Goal: Find specific page/section: Find specific page/section

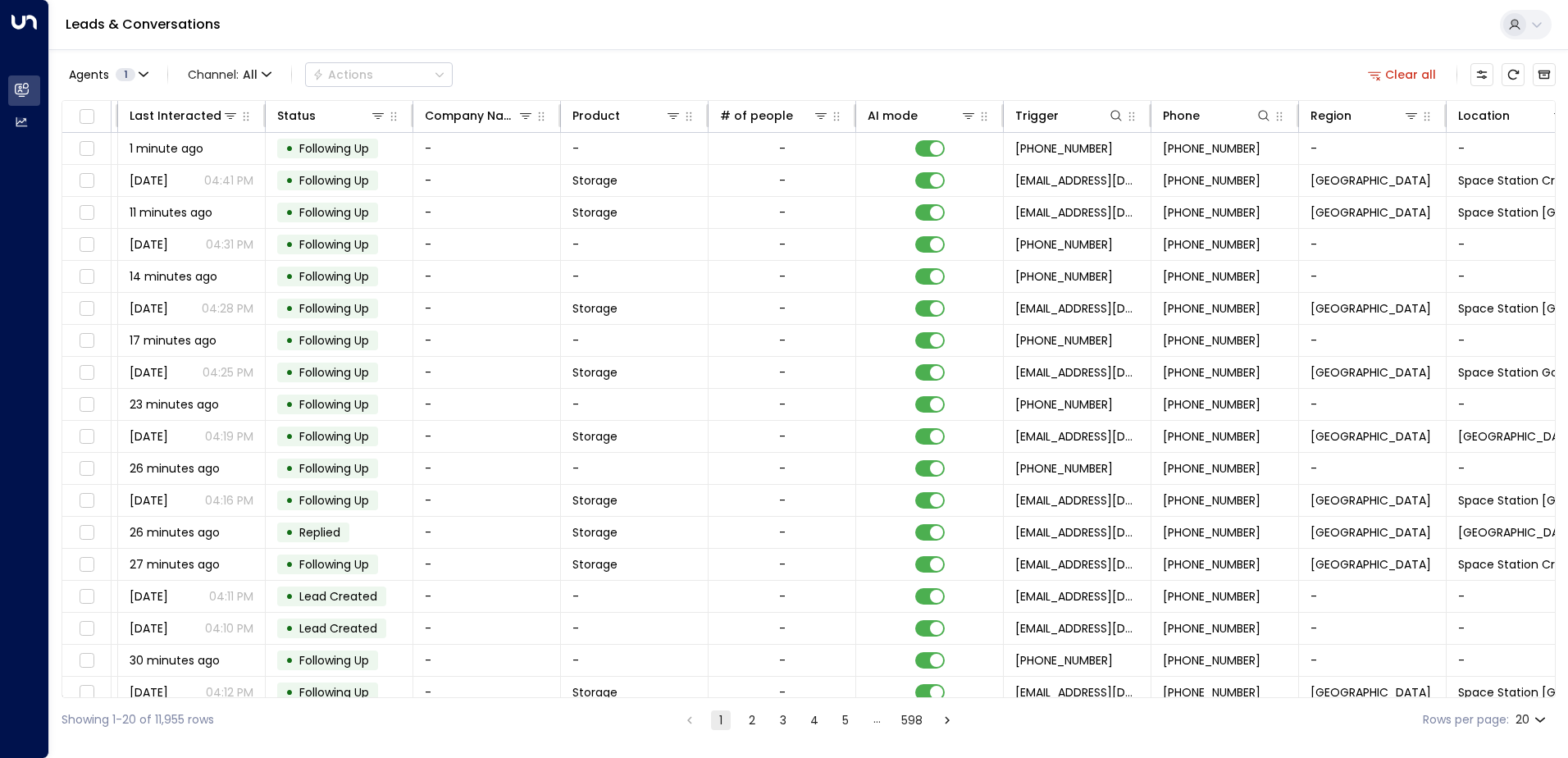
scroll to position [0, 335]
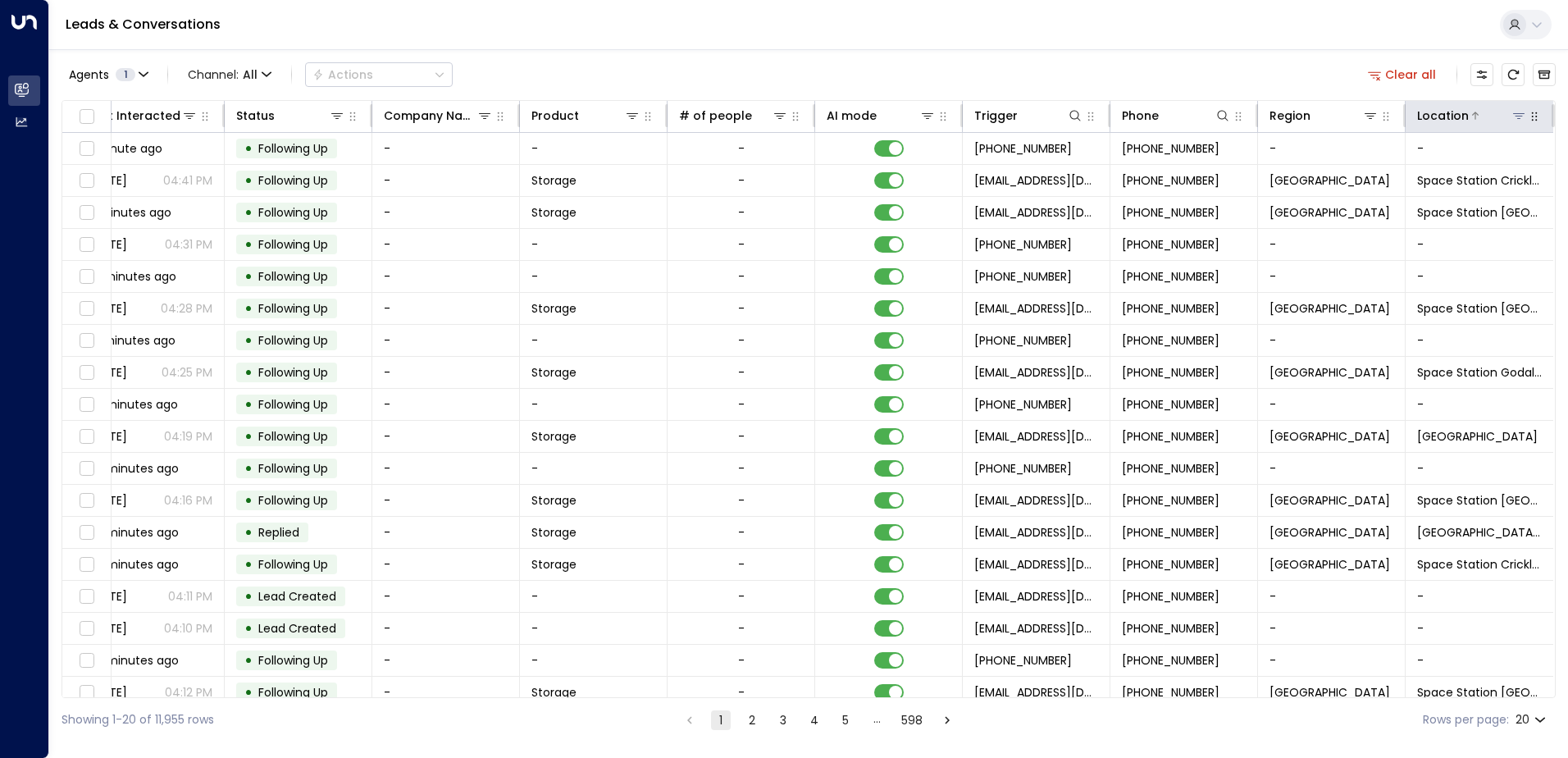
click at [1516, 121] on icon at bounding box center [1518, 115] width 13 height 13
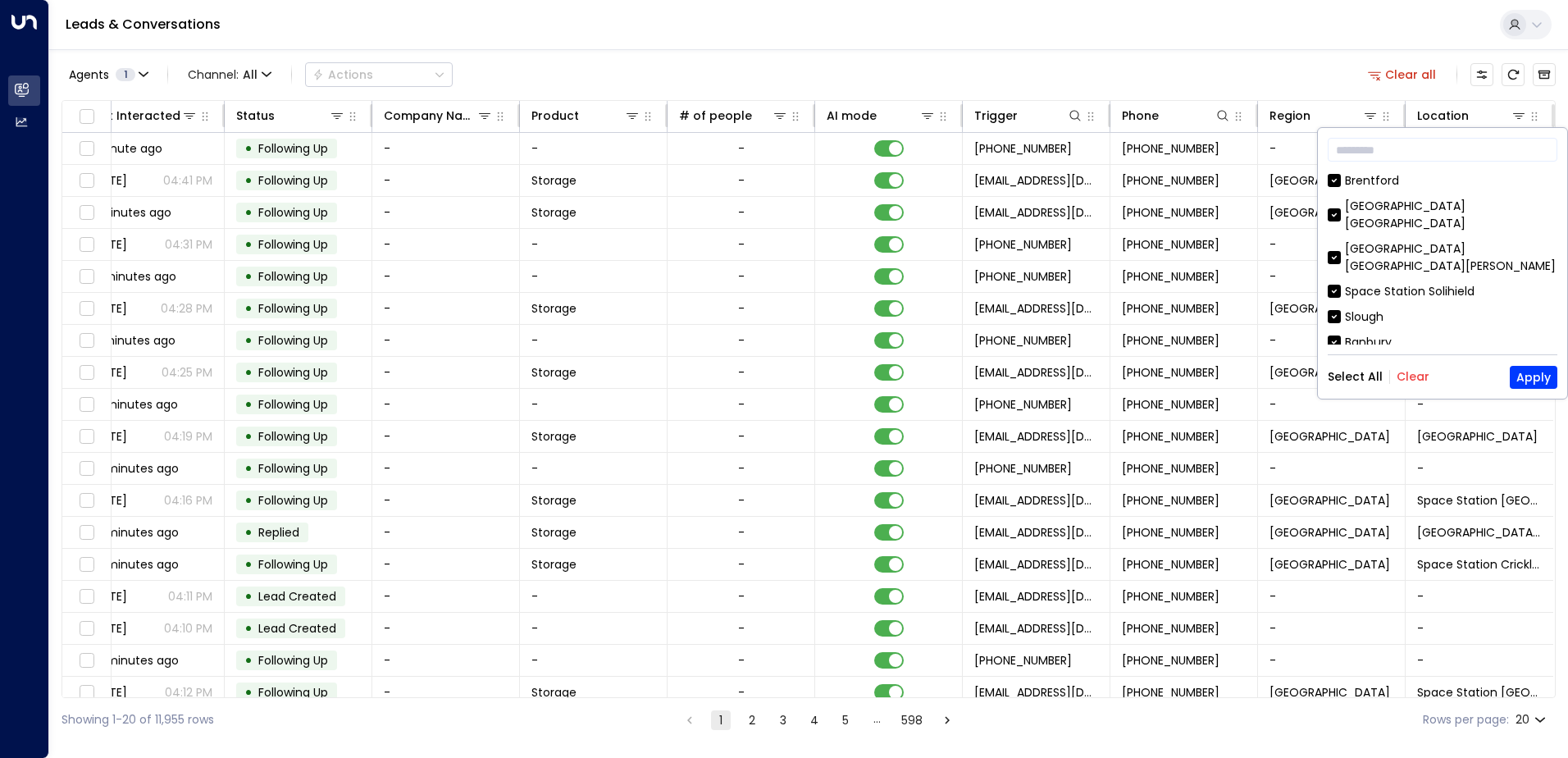
click at [1412, 377] on button "Clear" at bounding box center [1412, 376] width 33 height 13
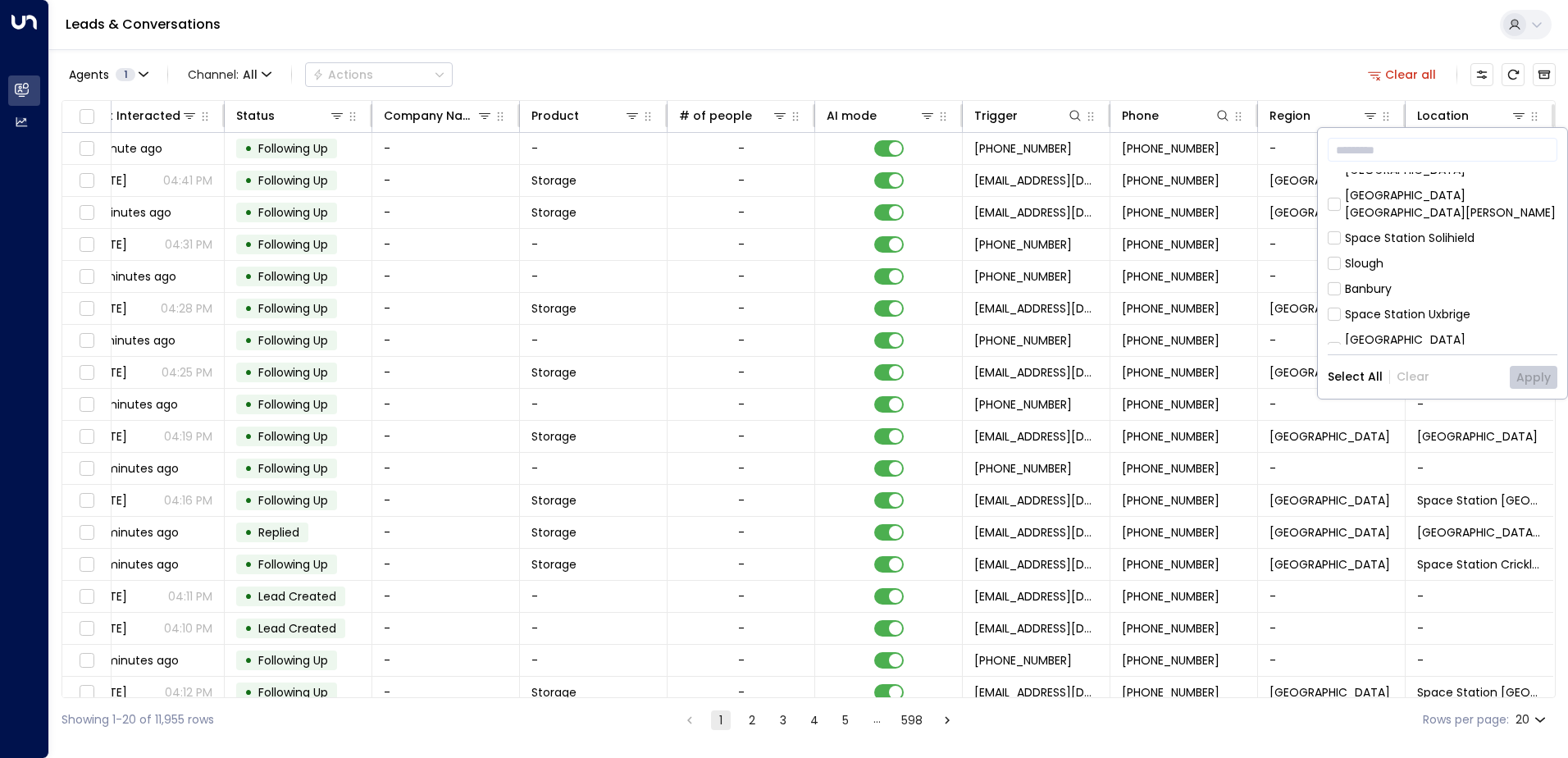
scroll to position [82, 0]
drag, startPoint x: 1431, startPoint y: 279, endPoint x: 1498, endPoint y: 280, distance: 67.0
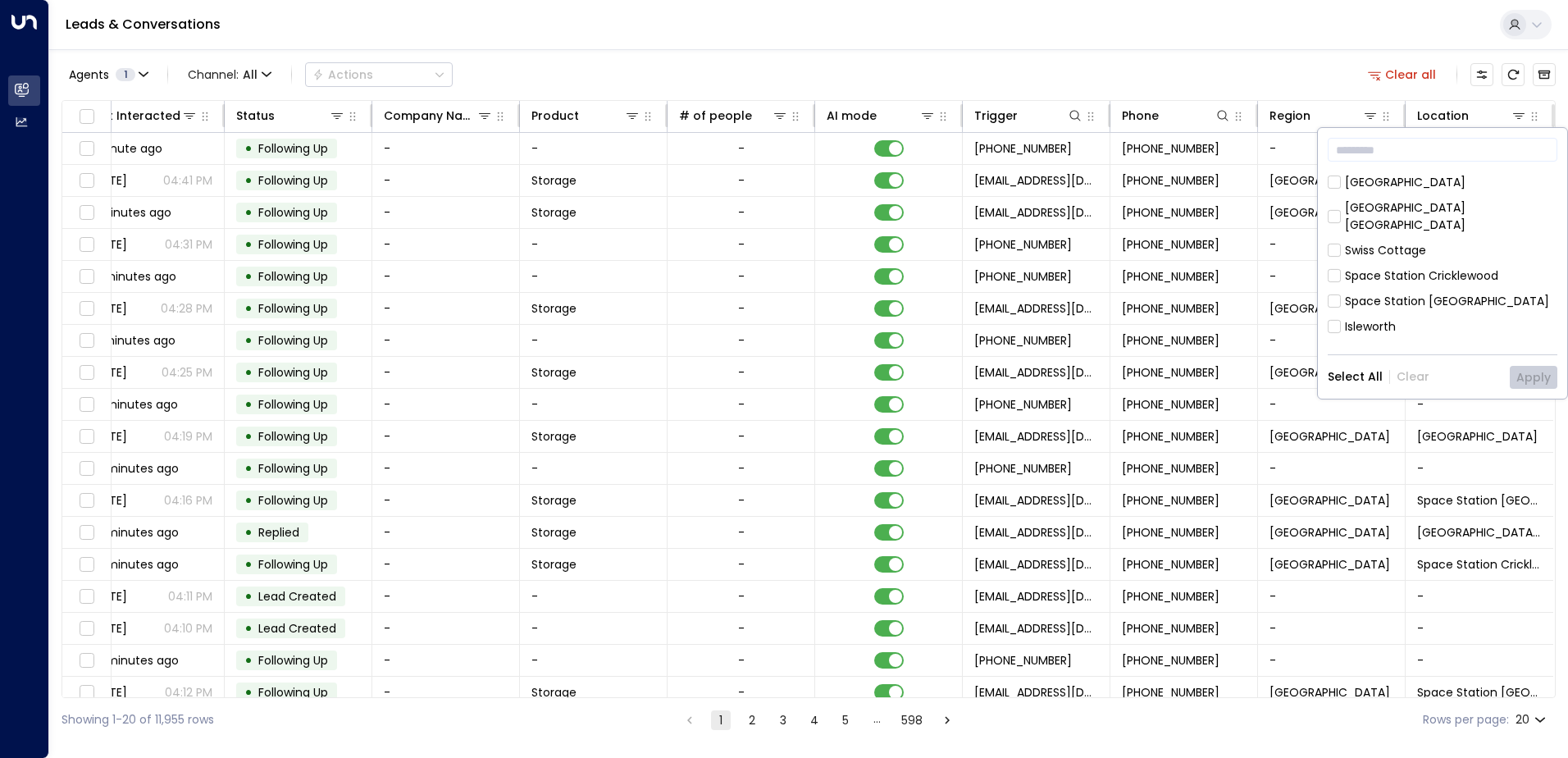
click at [1465, 369] on div "[GEOGRAPHIC_DATA]" at bounding box center [1404, 377] width 121 height 17
drag, startPoint x: 1551, startPoint y: 253, endPoint x: 1545, endPoint y: 281, distance: 28.6
click at [1545, 281] on div "[GEOGRAPHIC_DATA] [GEOGRAPHIC_DATA] [GEOGRAPHIC_DATA][PERSON_NAME] [GEOGRAPHIC_…" at bounding box center [1442, 258] width 230 height 172
click at [1544, 369] on div "[GEOGRAPHIC_DATA]" at bounding box center [1442, 377] width 230 height 17
click at [1356, 420] on div "Hall Green" at bounding box center [1373, 428] width 58 height 17
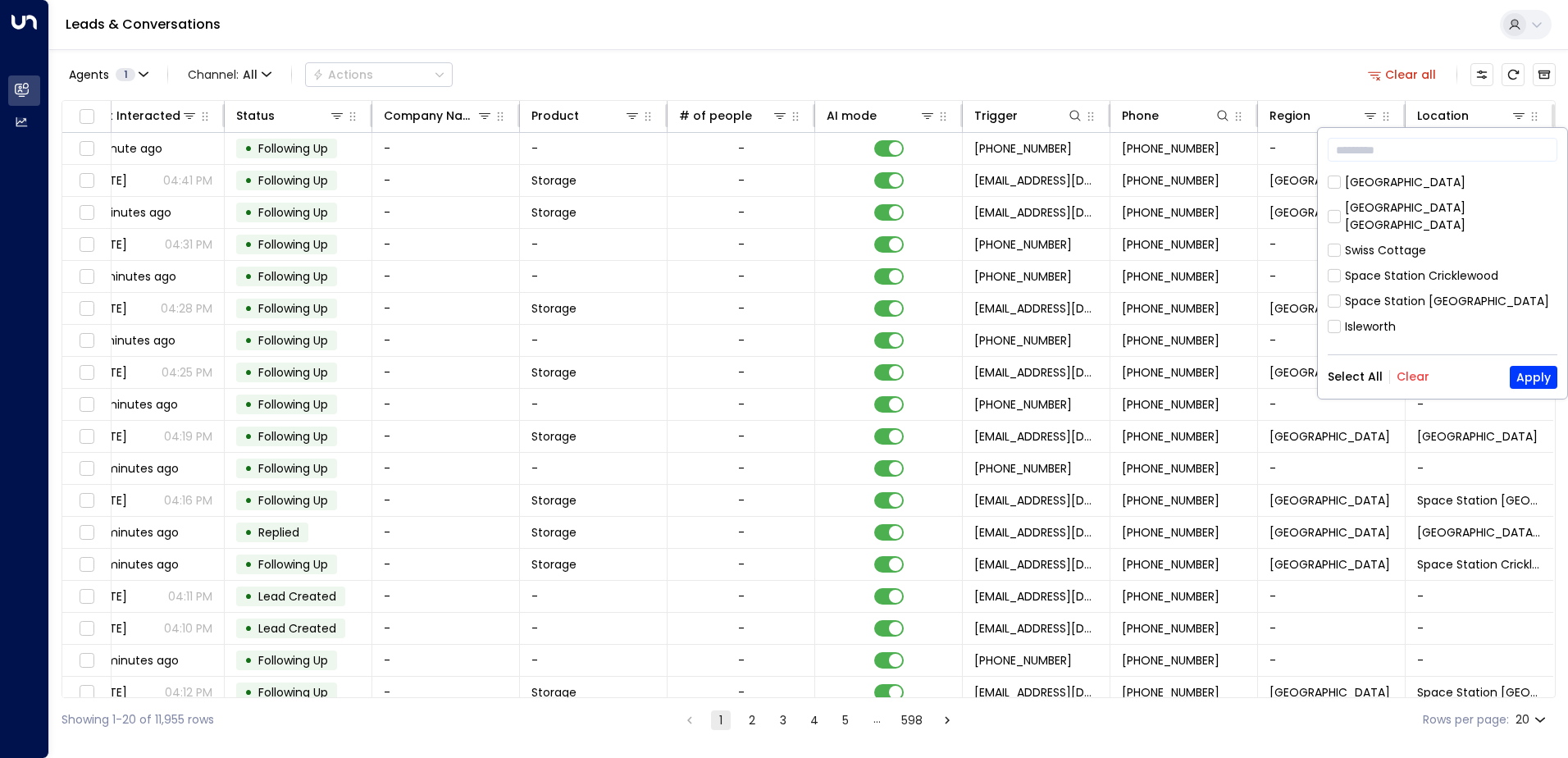
click at [1362, 369] on div "[GEOGRAPHIC_DATA]" at bounding box center [1404, 377] width 121 height 17
click at [1527, 374] on button "Apply" at bounding box center [1533, 377] width 48 height 23
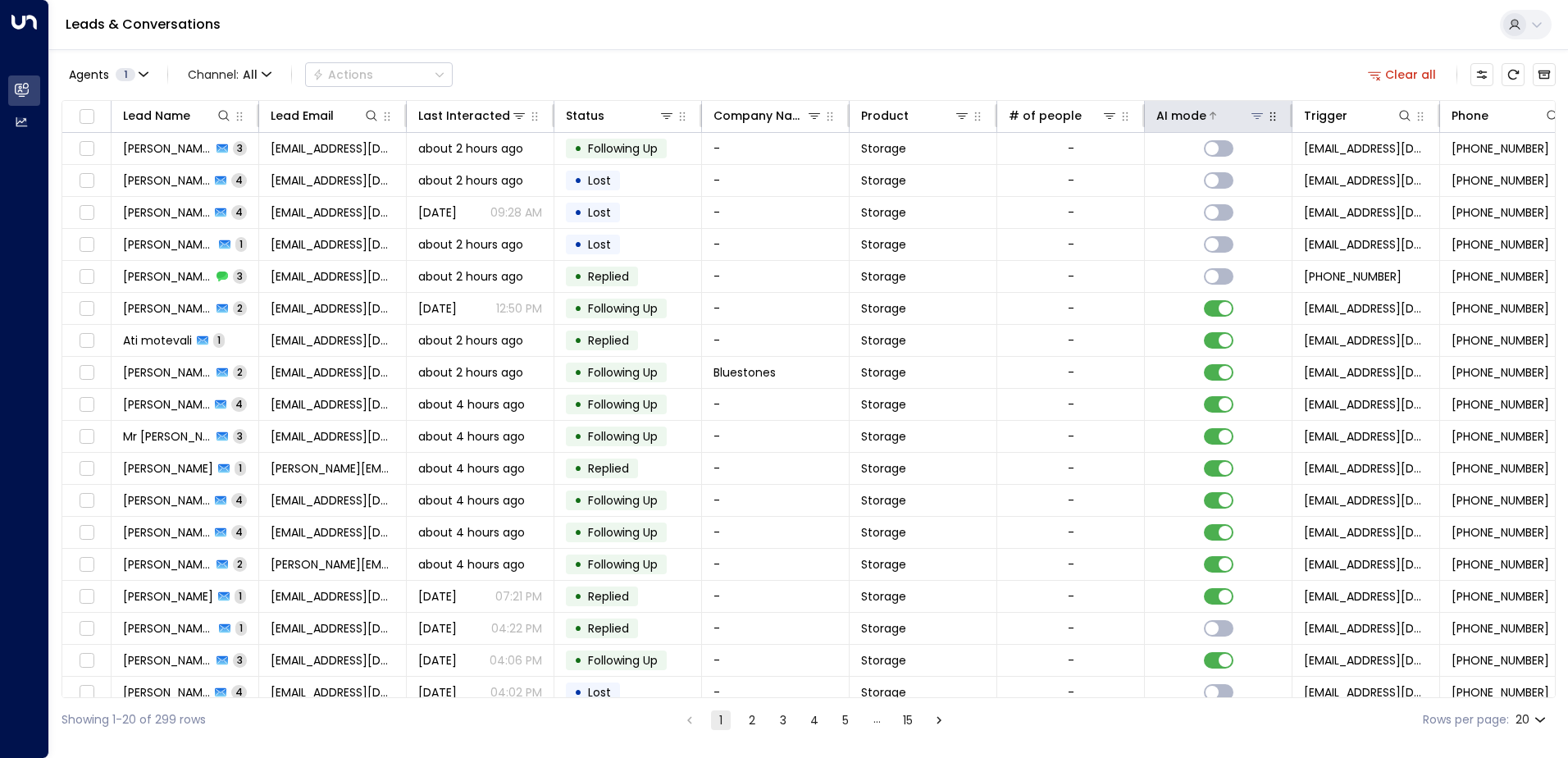
click at [1207, 115] on icon at bounding box center [1212, 116] width 10 height 10
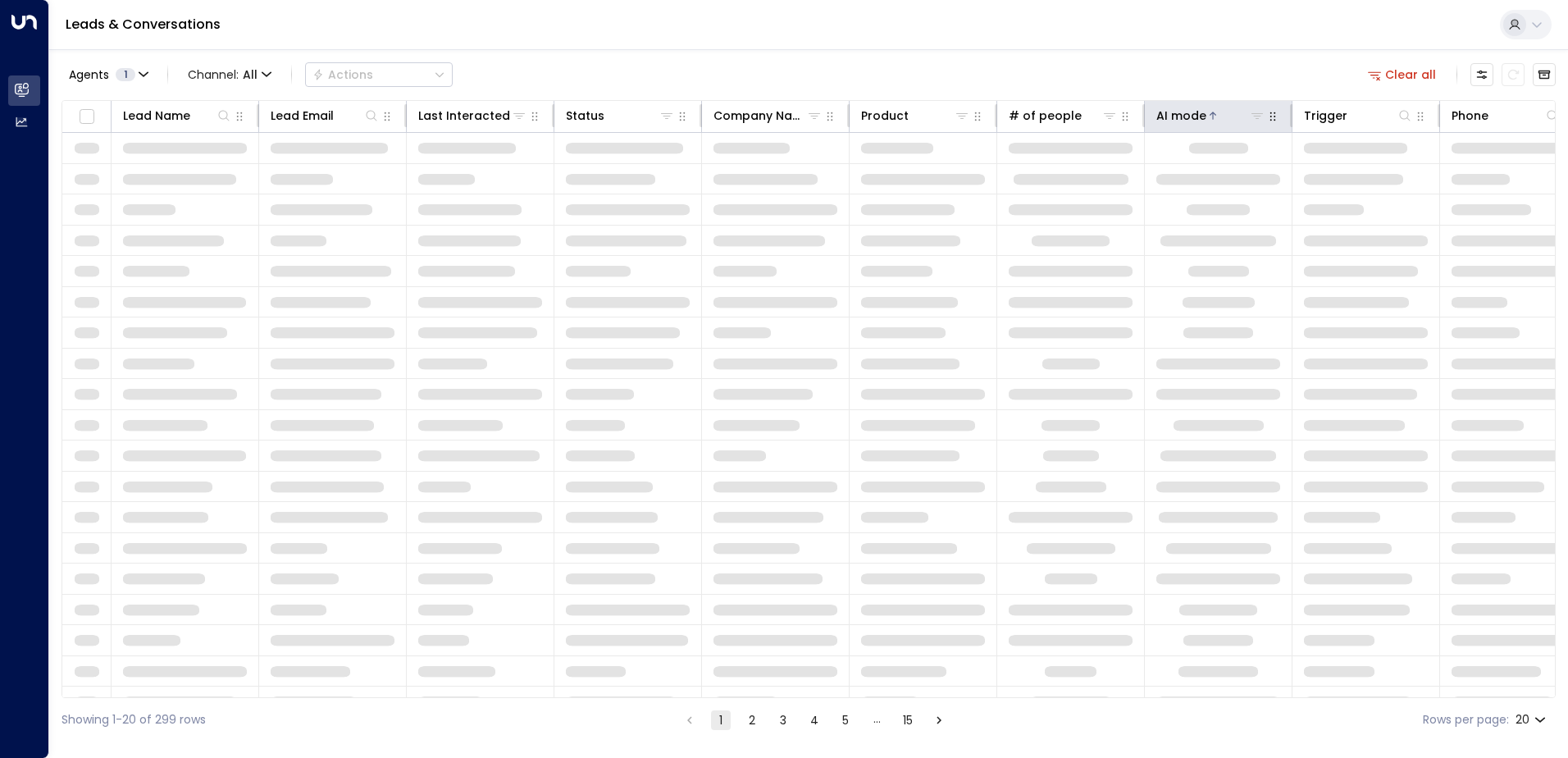
click at [1207, 115] on icon at bounding box center [1212, 116] width 10 height 10
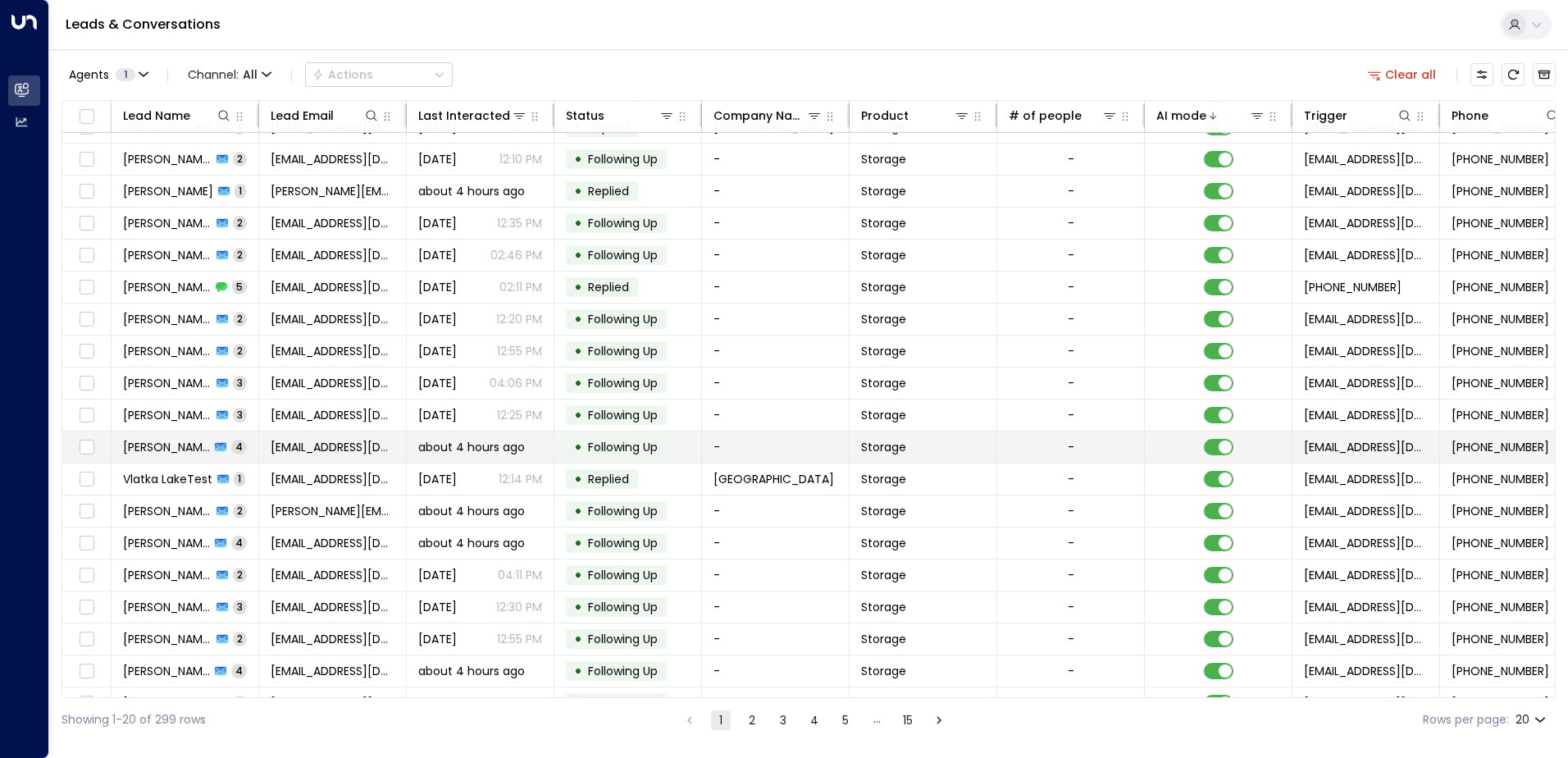
scroll to position [80, 0]
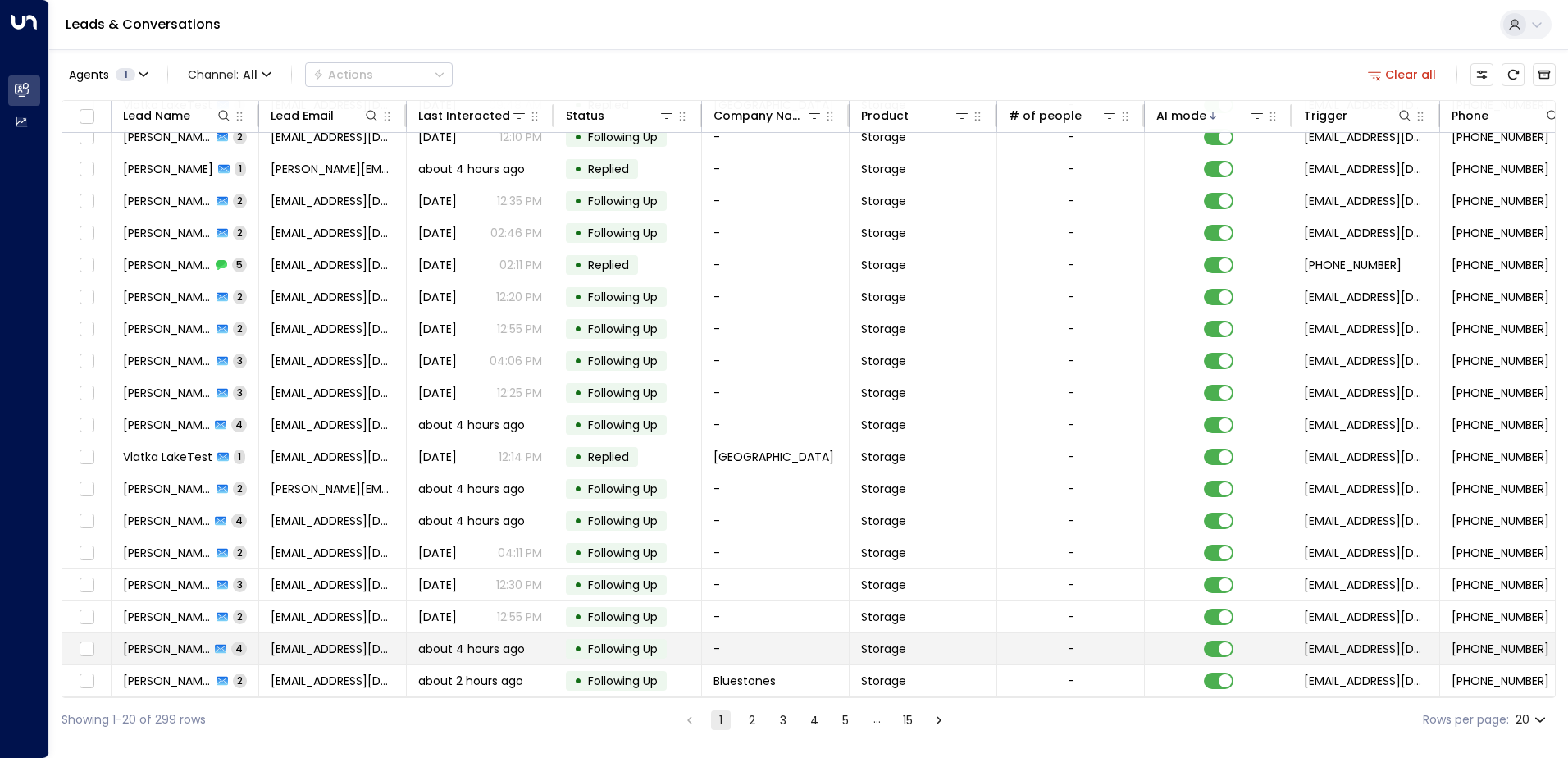
drag, startPoint x: 217, startPoint y: 505, endPoint x: 201, endPoint y: 632, distance: 128.0
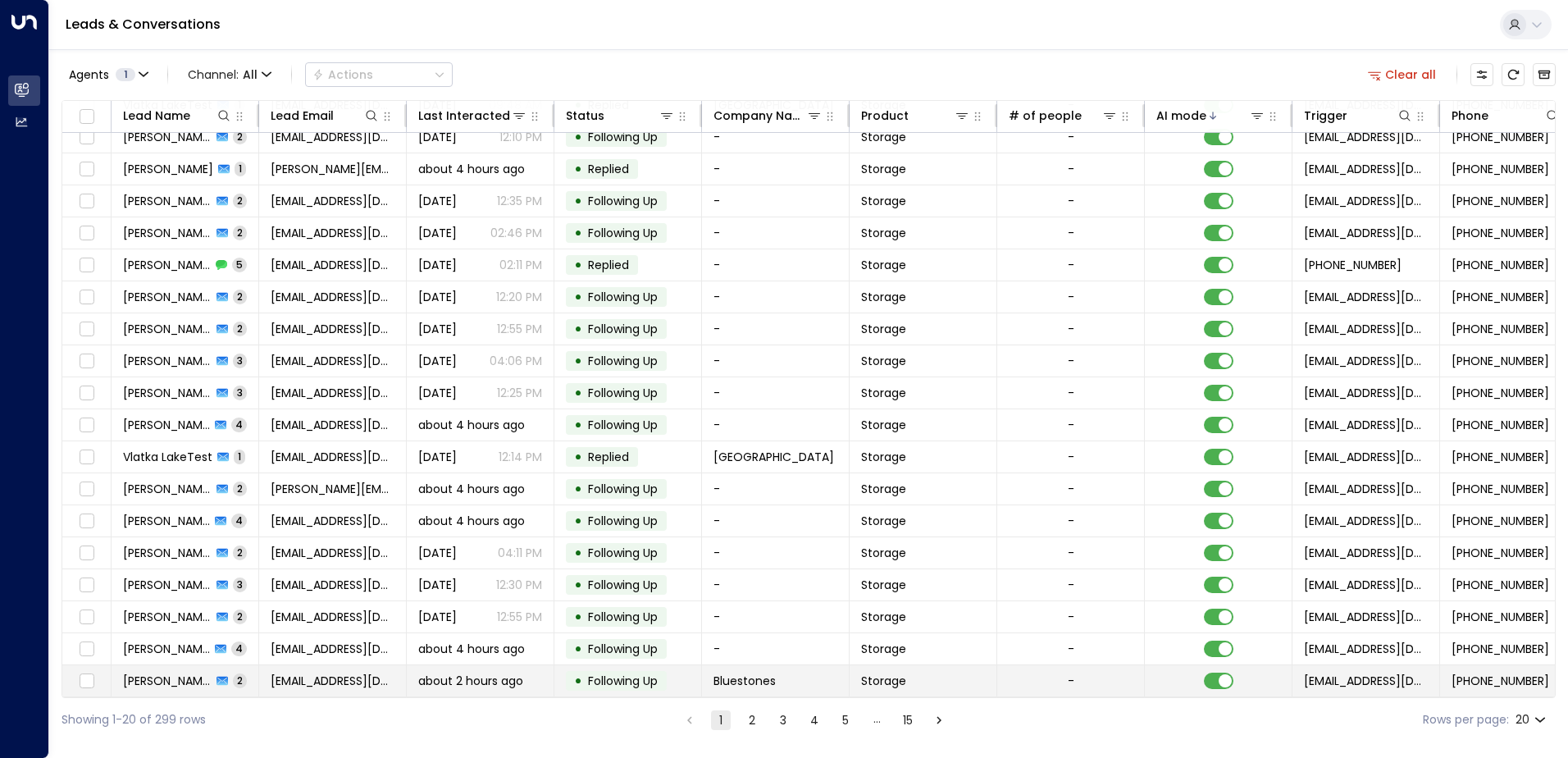
click at [180, 674] on span "[PERSON_NAME]" at bounding box center [167, 681] width 89 height 16
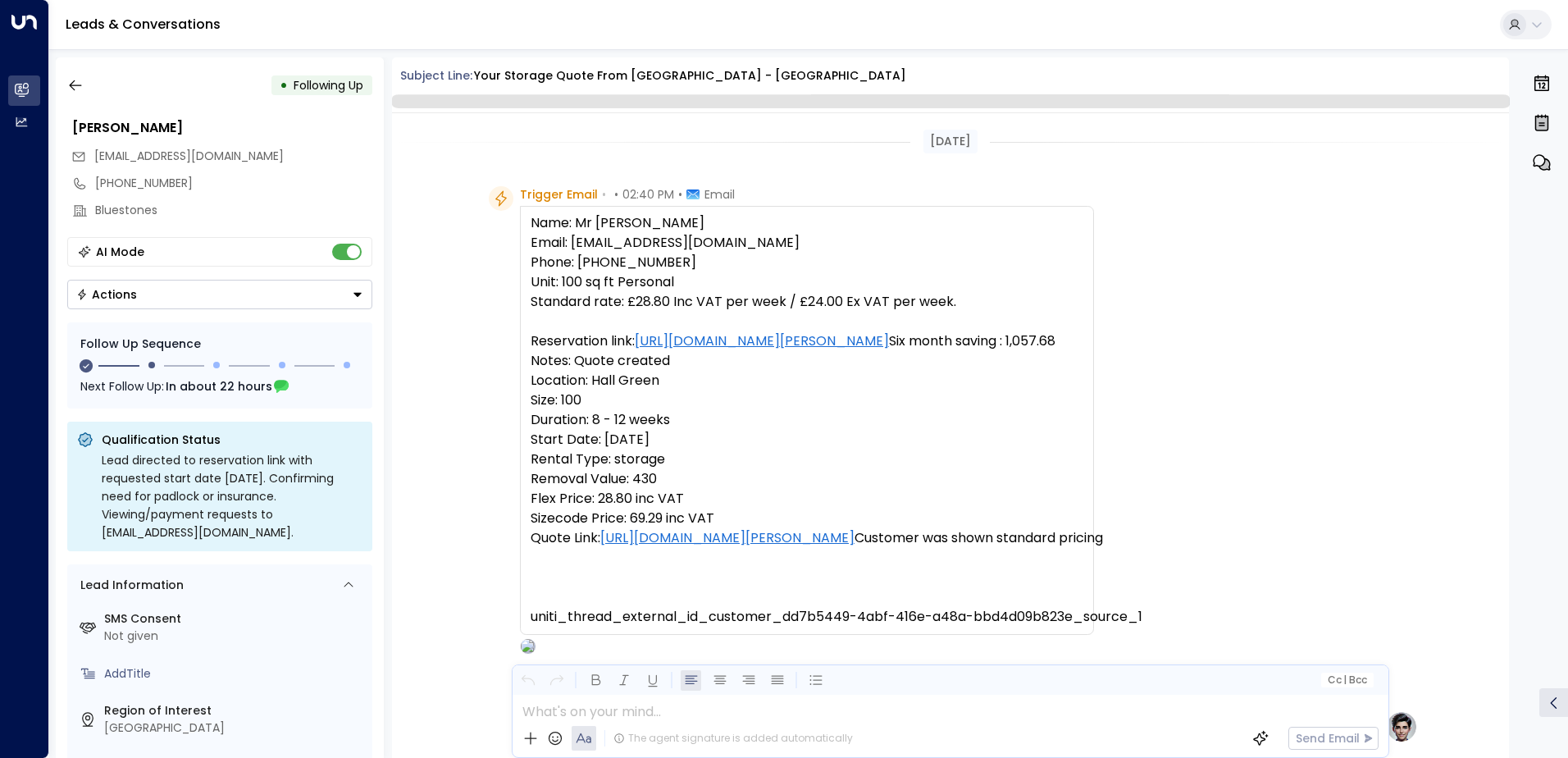
scroll to position [1197, 0]
